Goal: Find contact information: Find contact information

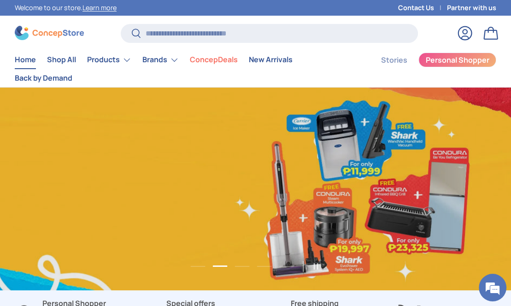
scroll to position [0, 1021]
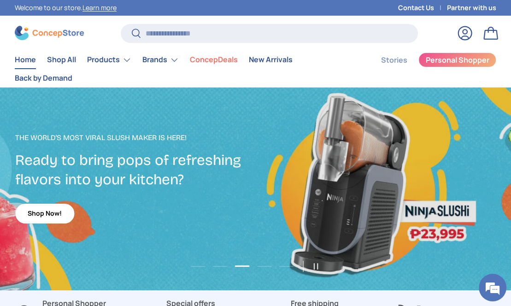
click at [410, 10] on link "Contact Us" at bounding box center [422, 8] width 49 height 10
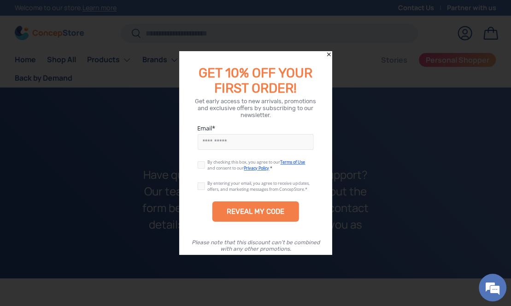
click at [330, 53] on icon "Close" at bounding box center [329, 55] width 4 height 4
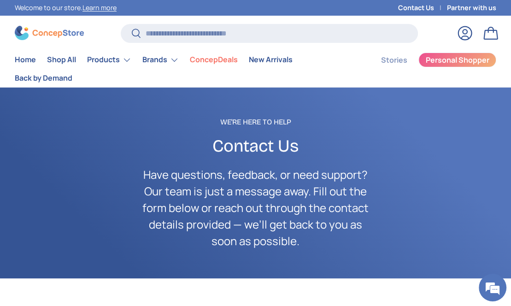
click at [418, 9] on link "Contact Us" at bounding box center [422, 8] width 49 height 10
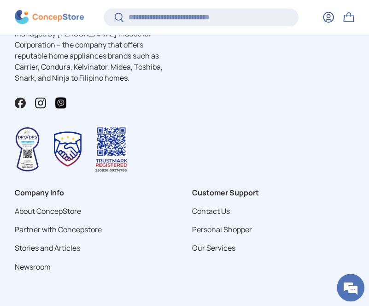
scroll to position [662, 0]
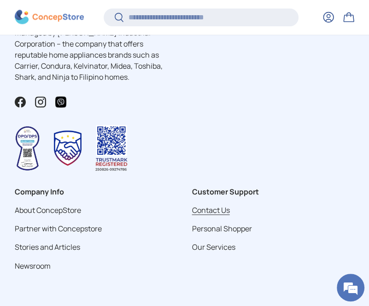
click at [217, 214] on link "Contact Us" at bounding box center [211, 210] width 38 height 10
